Goal: Task Accomplishment & Management: Manage account settings

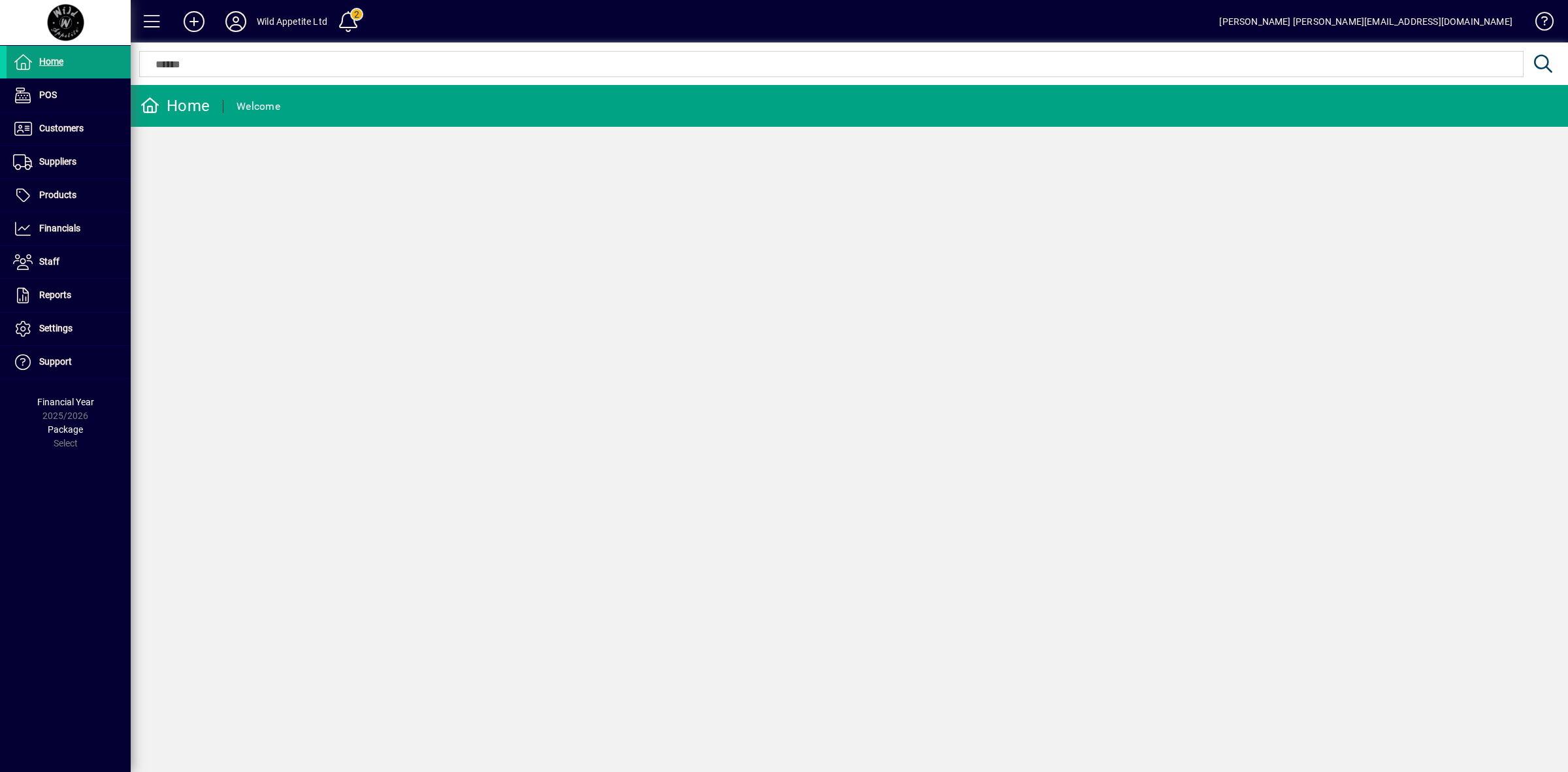
click at [239, 23] on icon at bounding box center [236, 21] width 26 height 21
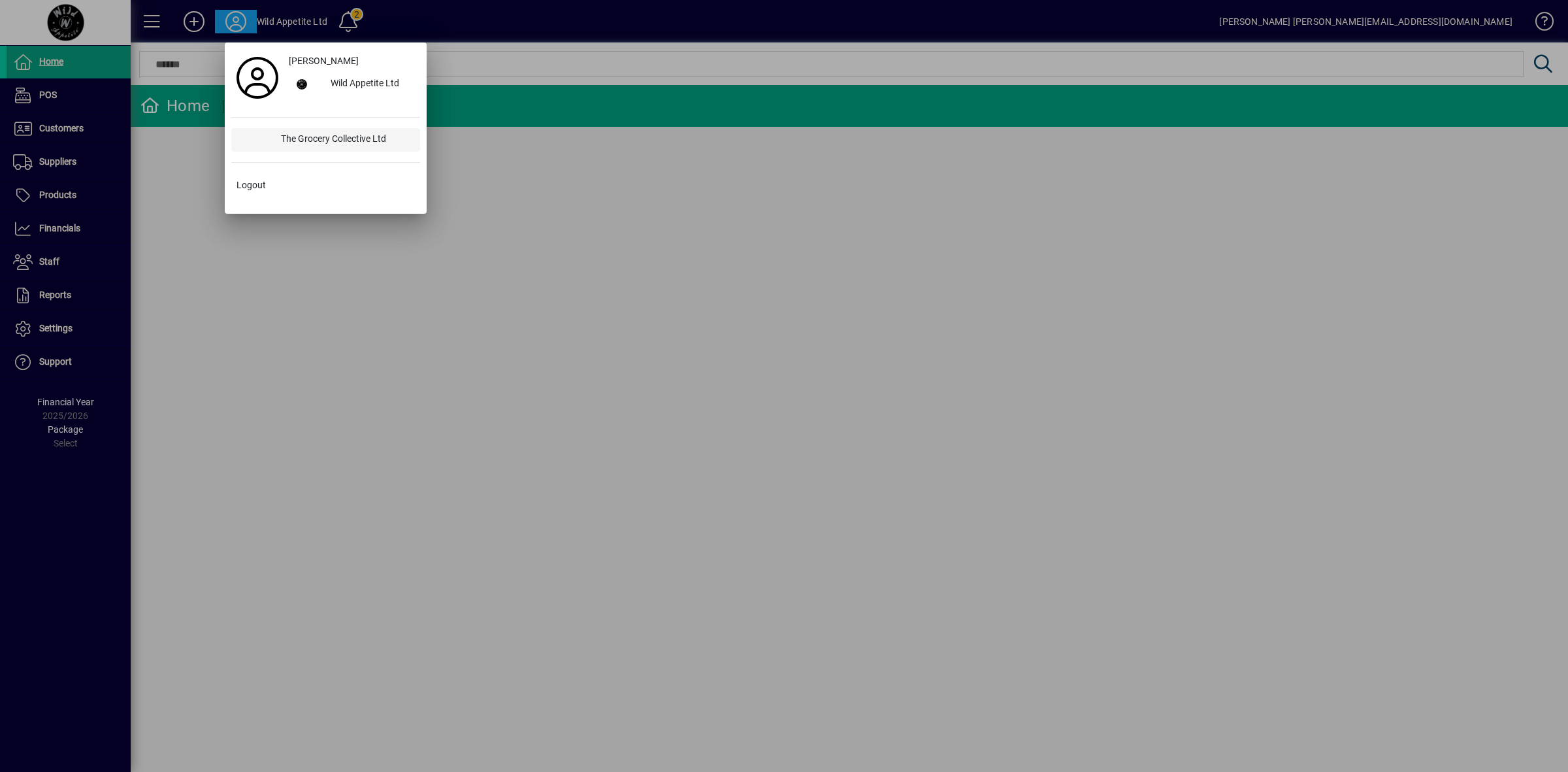
click at [370, 133] on div "The Grocery Collective Ltd" at bounding box center [345, 140] width 149 height 23
